Goal: Navigation & Orientation: Find specific page/section

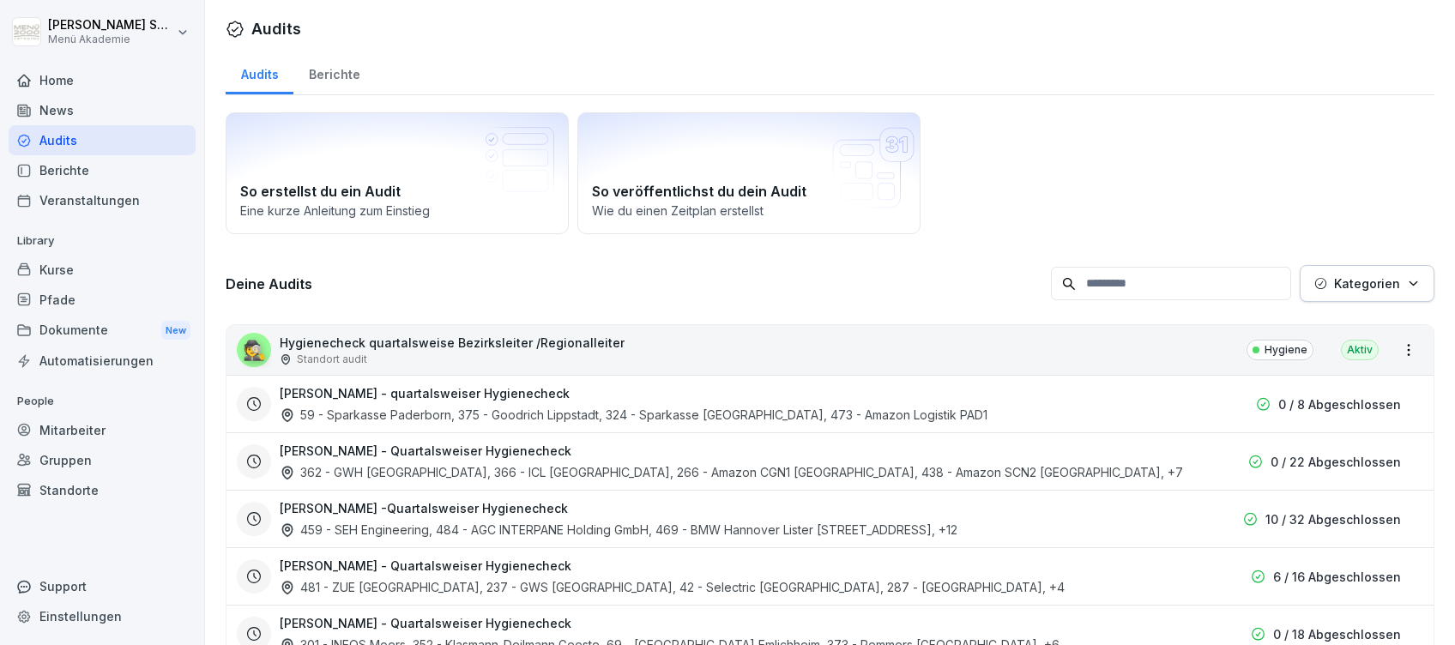
click at [49, 78] on div "Home" at bounding box center [102, 80] width 187 height 30
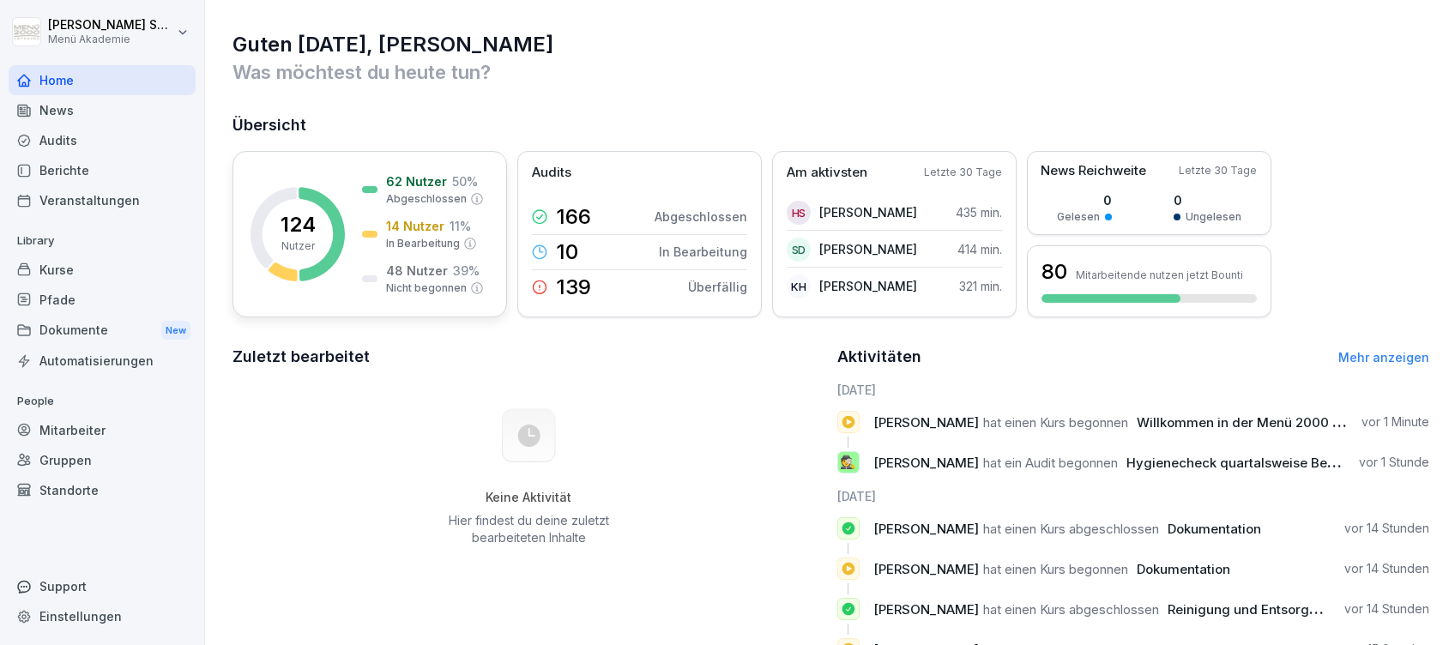
click at [389, 192] on p "Abgeschlossen" at bounding box center [426, 198] width 81 height 15
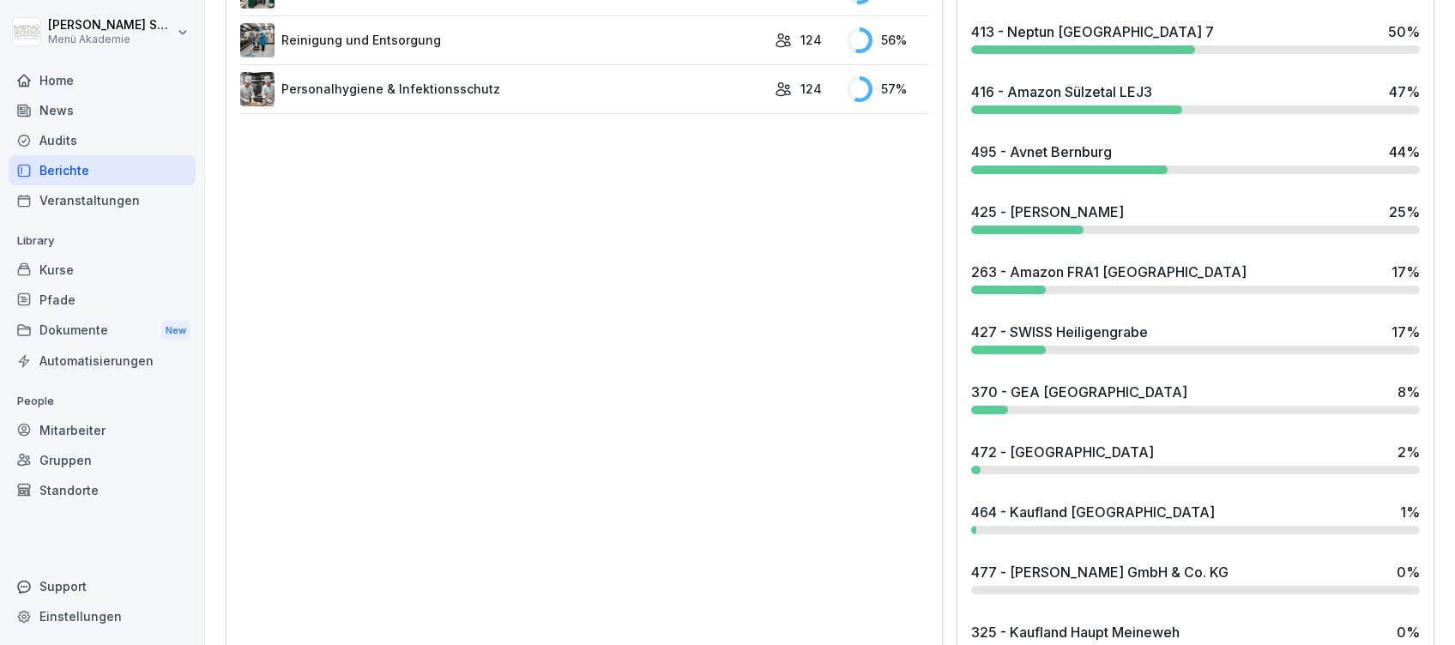
scroll to position [1373, 0]
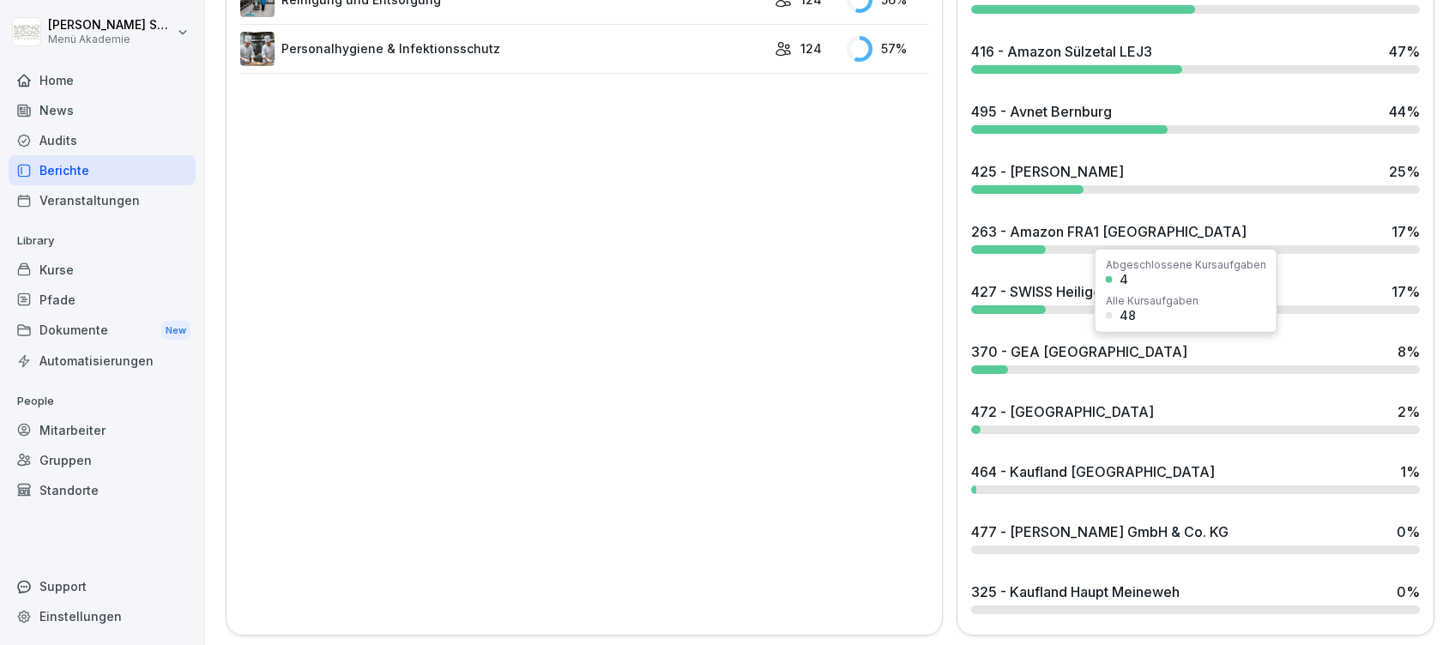
click at [1037, 350] on div "370 - GEA [GEOGRAPHIC_DATA]" at bounding box center [1079, 351] width 216 height 21
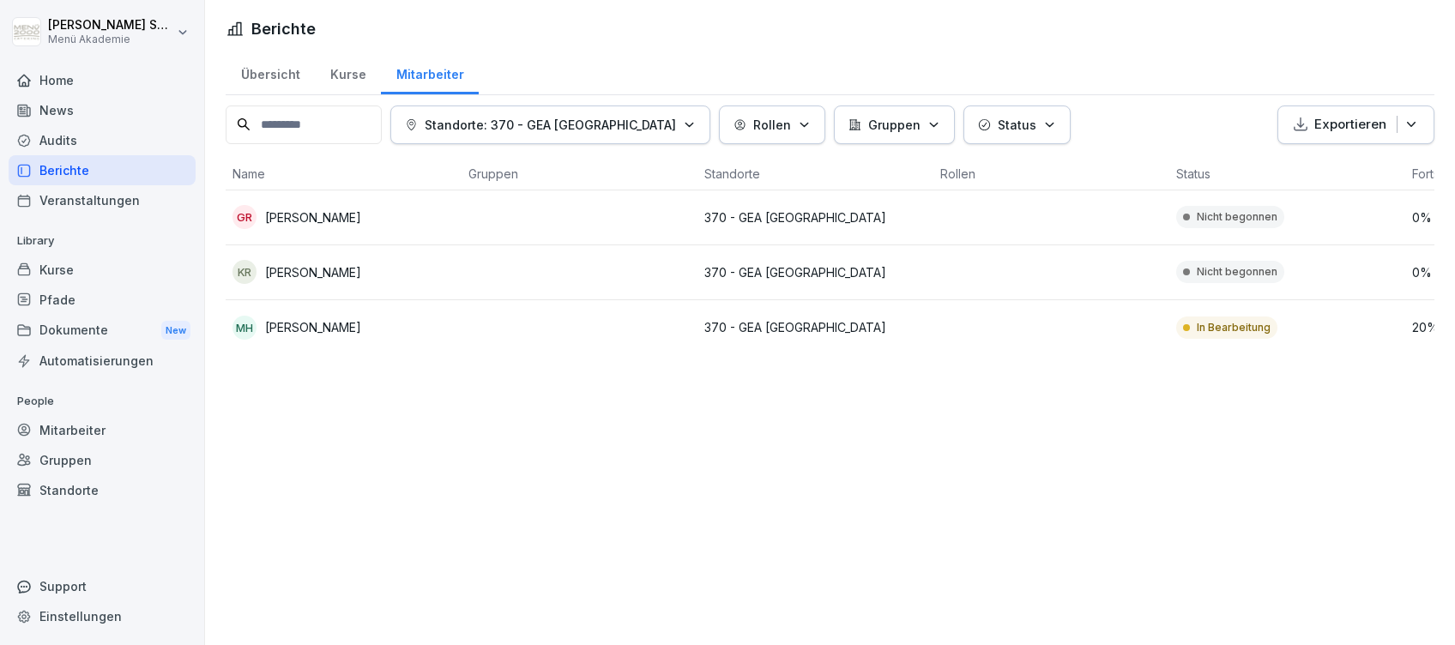
click at [886, 478] on div "Berichte Übersicht Kurse Mitarbeiter Standorte: 370 - GEA Berlin Rollen Gruppen…" at bounding box center [830, 322] width 1250 height 645
click at [48, 74] on div "Home" at bounding box center [102, 80] width 187 height 30
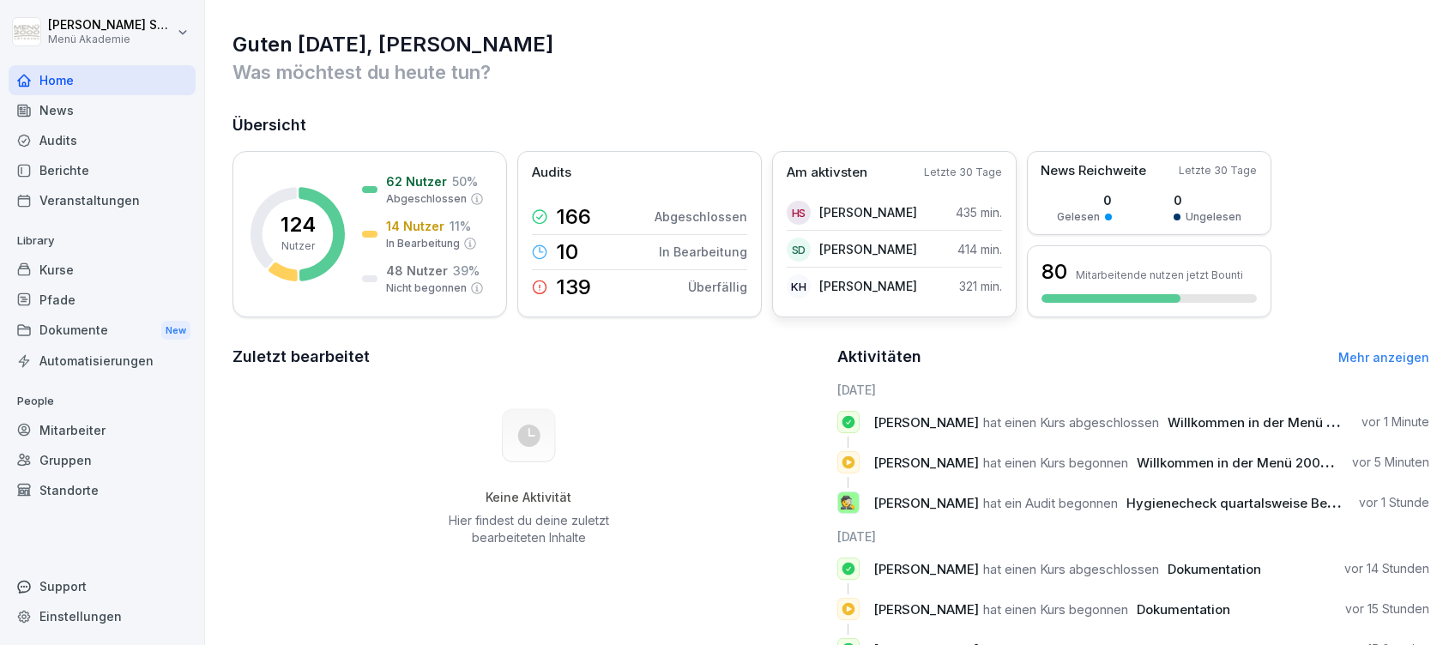
click at [899, 210] on p "[PERSON_NAME]" at bounding box center [868, 212] width 98 height 18
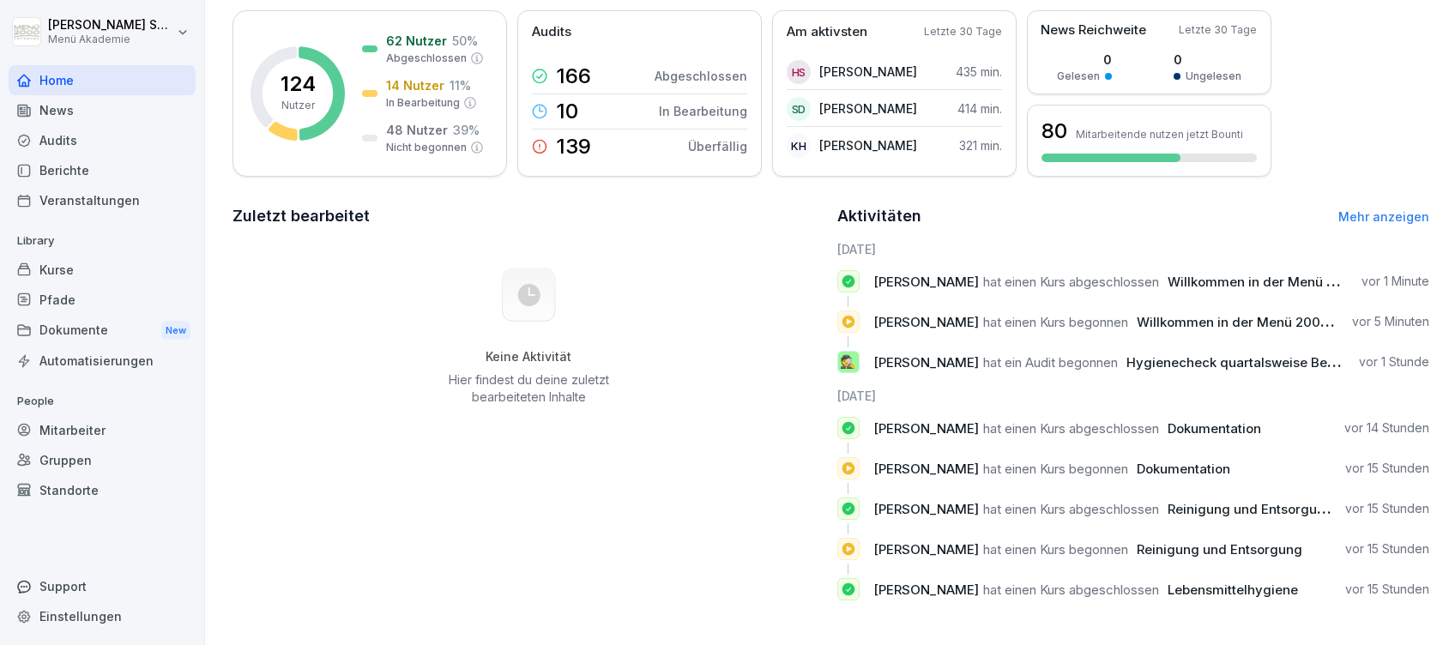
scroll to position [158, 0]
click at [1351, 209] on link "Mehr anzeigen" at bounding box center [1383, 216] width 91 height 15
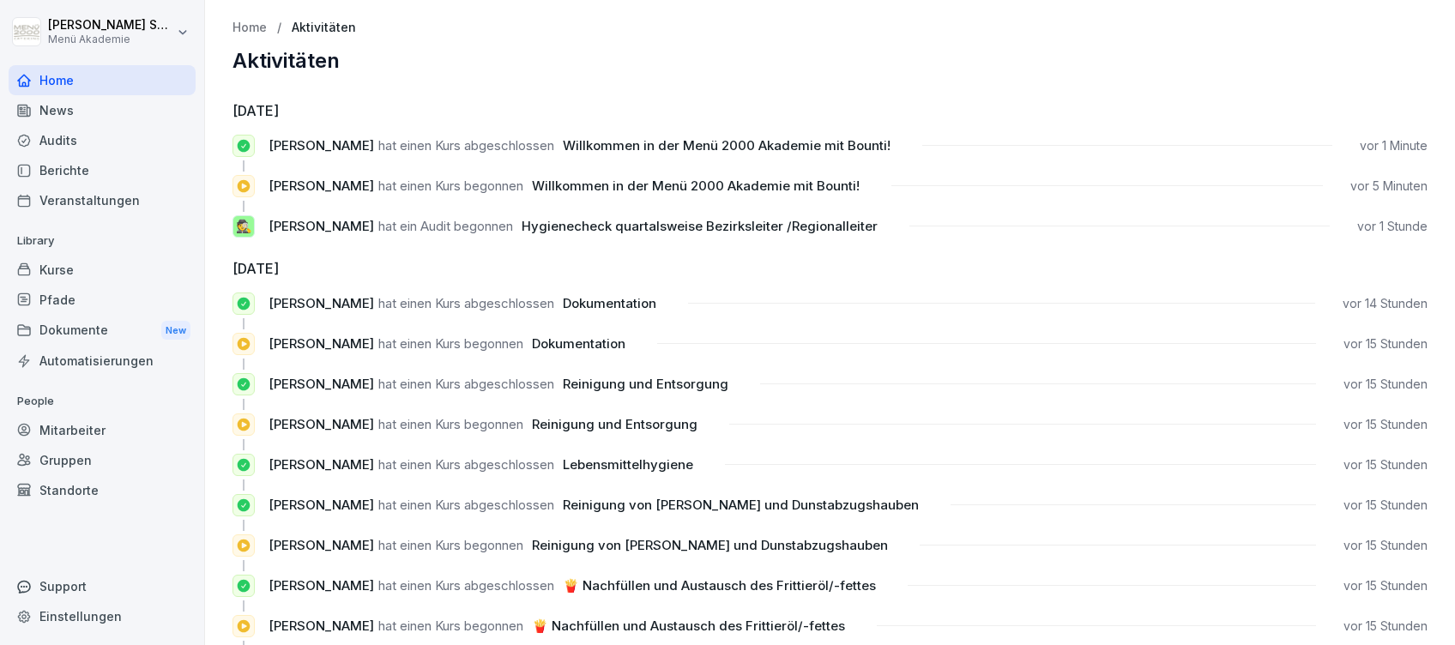
click at [17, 79] on icon at bounding box center [24, 81] width 14 height 14
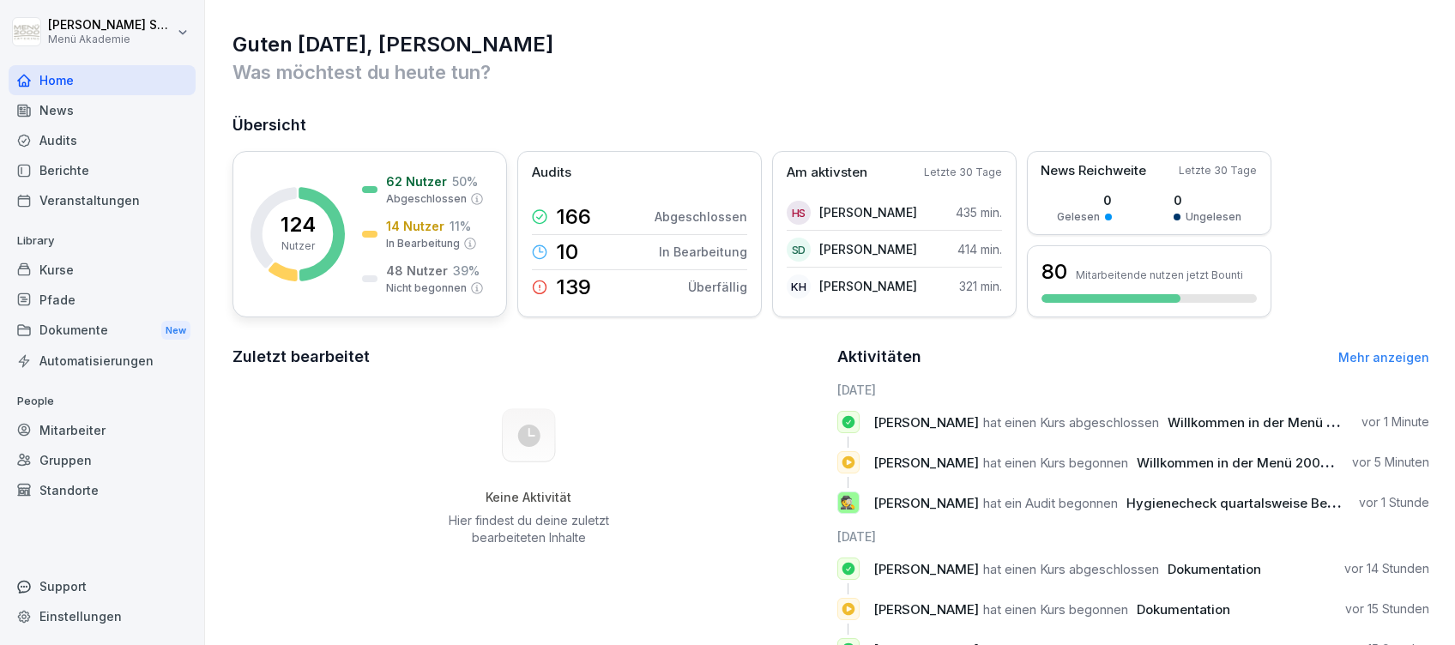
click at [362, 230] on div "14 Nutzer 11 % In Bearbeitung" at bounding box center [419, 234] width 115 height 34
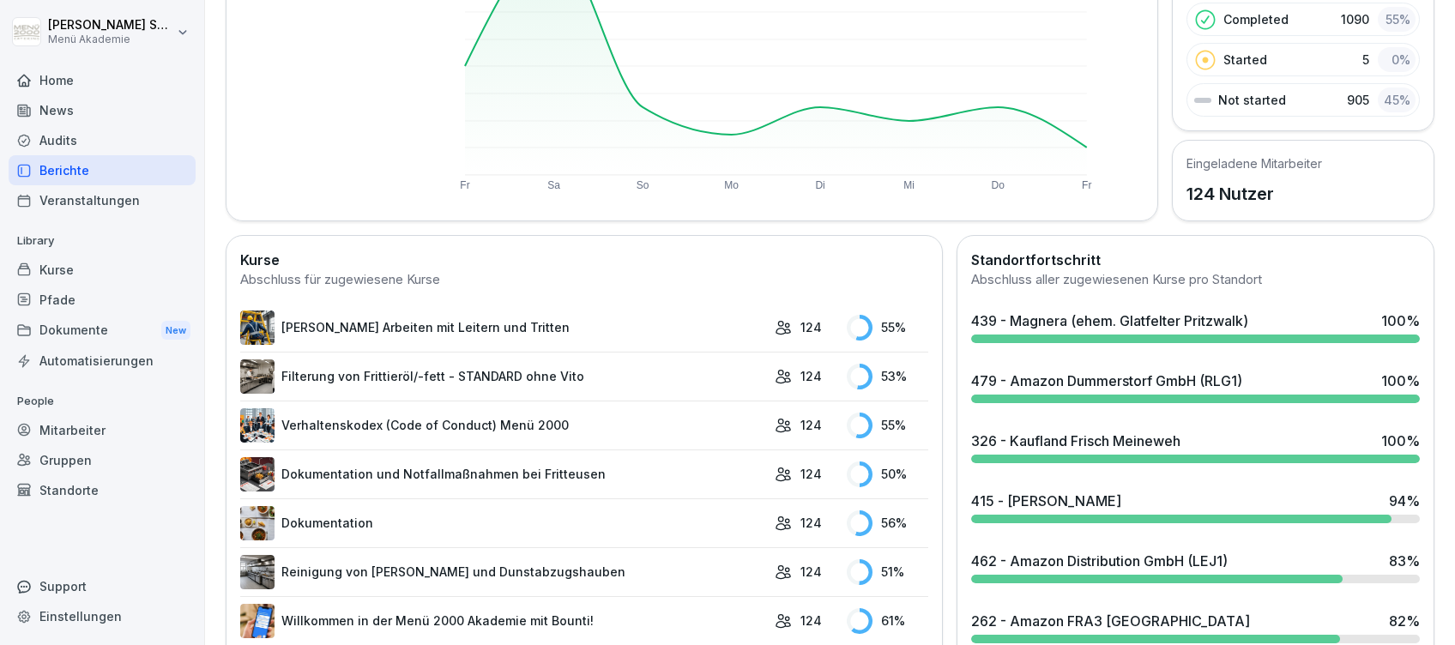
scroll to position [343, 0]
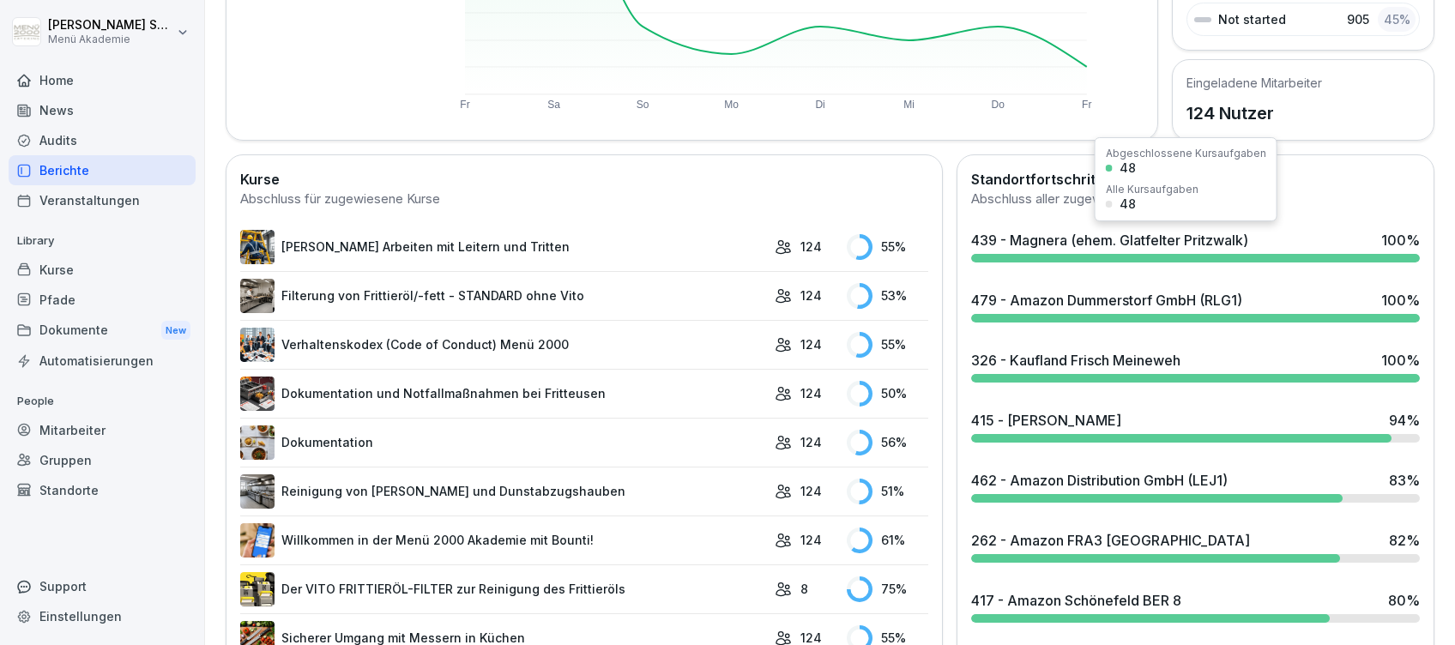
click at [1057, 230] on div "439 - Magnera (ehem. Glatfelter Pritzwalk)" at bounding box center [1109, 240] width 277 height 21
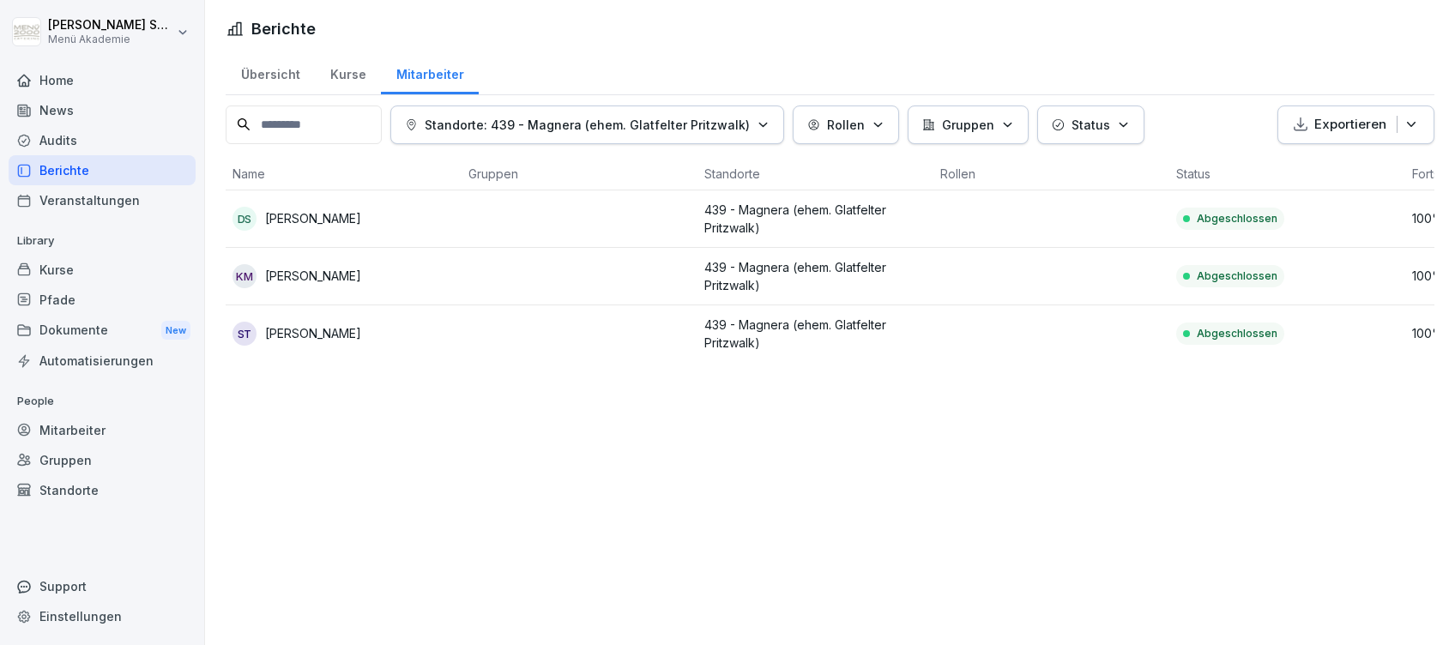
click at [65, 75] on div "Home" at bounding box center [102, 80] width 187 height 30
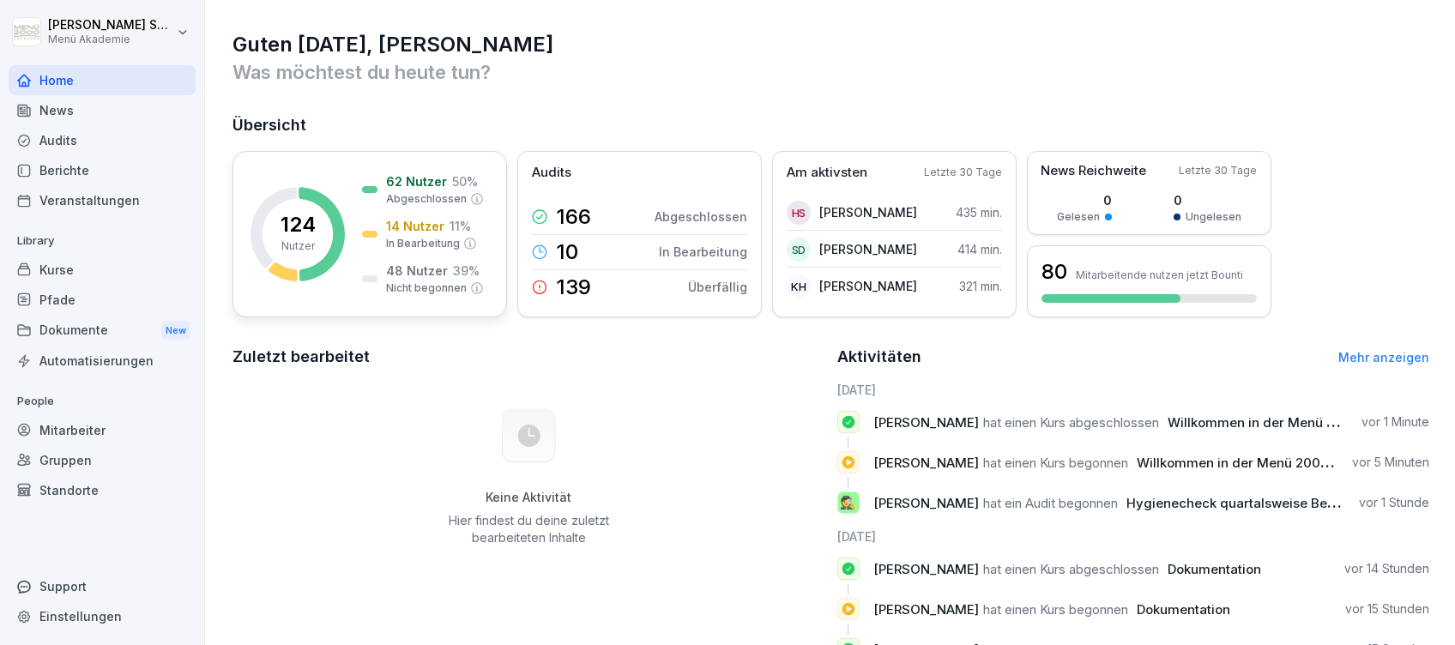
click at [311, 214] on p "124" at bounding box center [298, 224] width 35 height 21
